Goal: Transaction & Acquisition: Purchase product/service

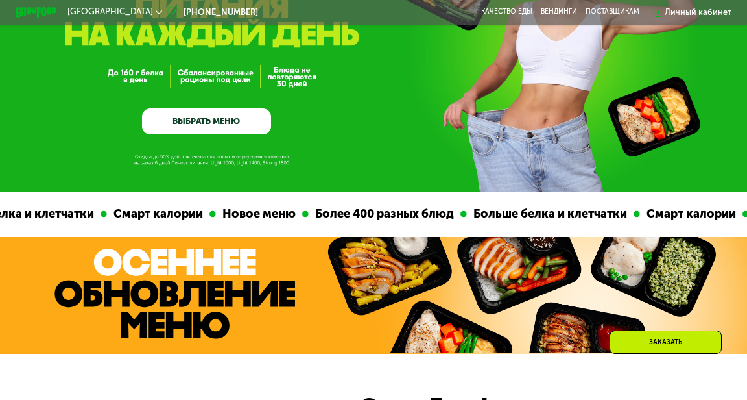
scroll to position [143, 0]
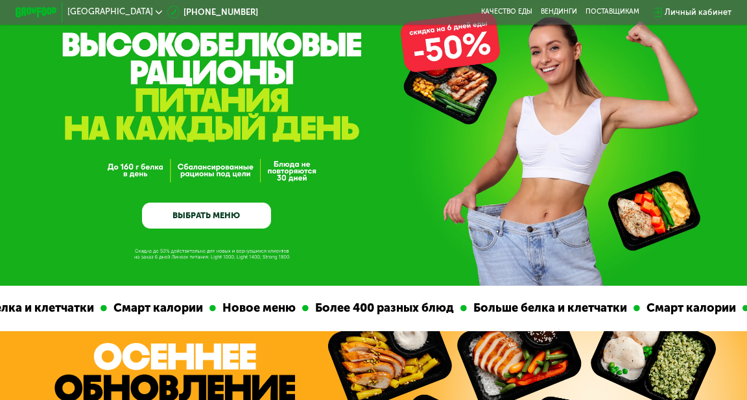
scroll to position [59, 0]
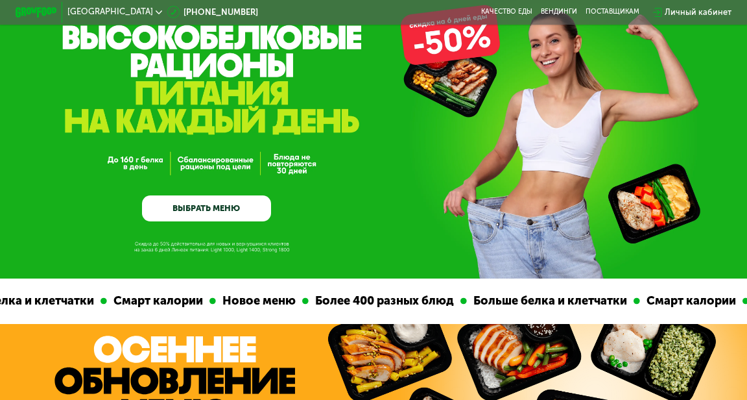
click at [237, 210] on link "ВЫБРАТЬ МЕНЮ" at bounding box center [206, 208] width 129 height 26
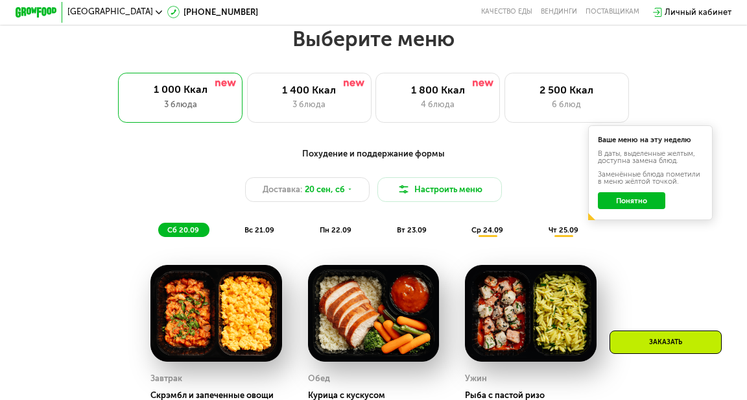
scroll to position [737, 0]
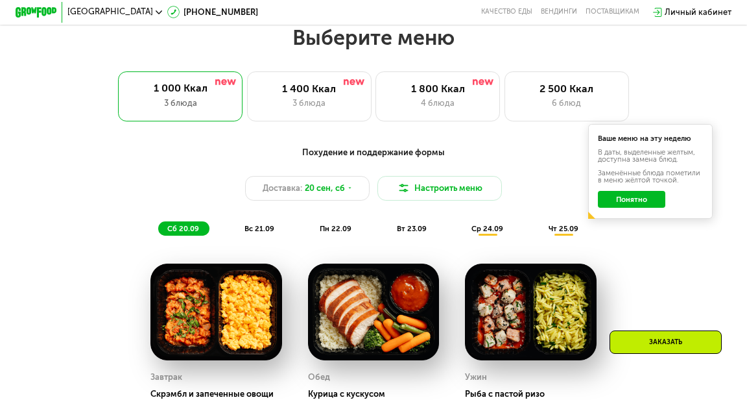
click at [560, 93] on div "2 500 Ккал" at bounding box center [567, 88] width 102 height 12
